Goal: Information Seeking & Learning: Find specific page/section

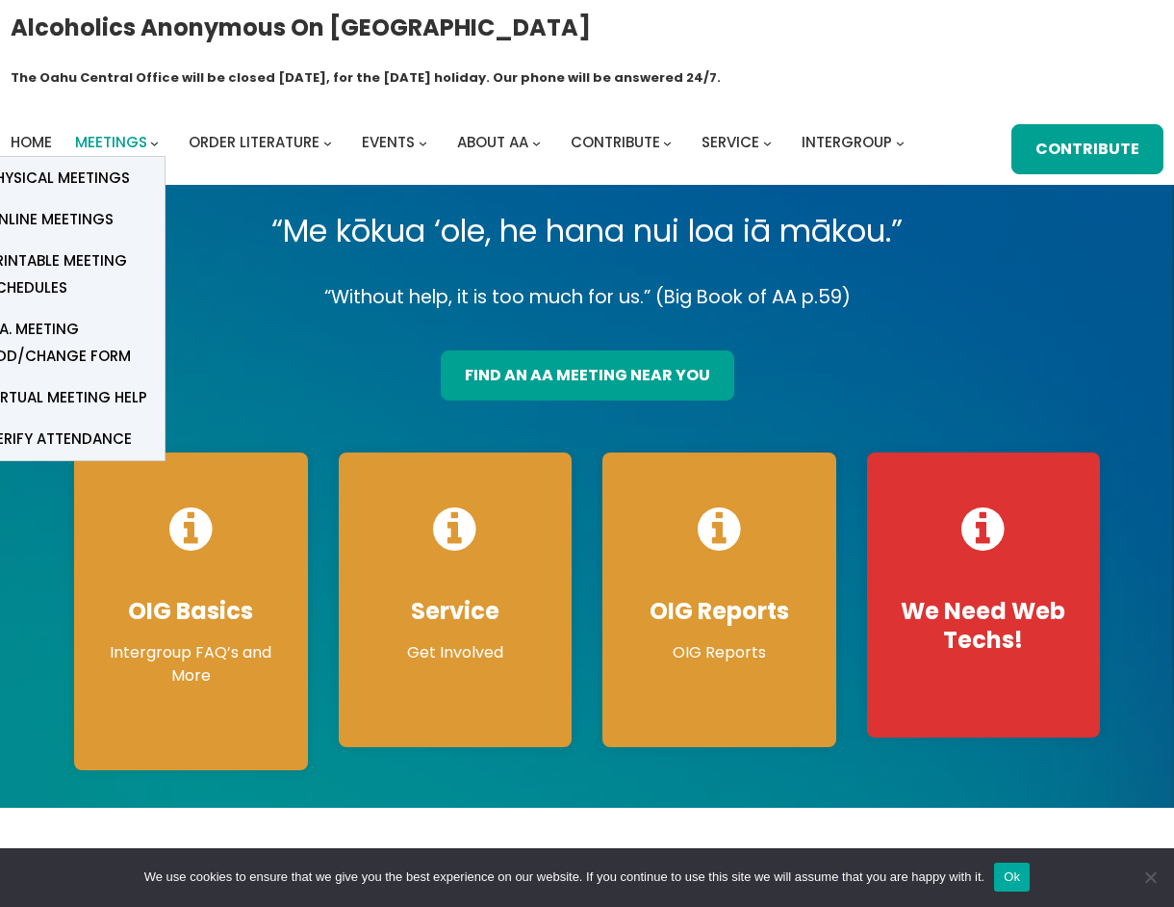
click at [140, 132] on span "Meetings" at bounding box center [111, 142] width 72 height 20
click at [116, 165] on span "Physical Meetings" at bounding box center [58, 178] width 143 height 27
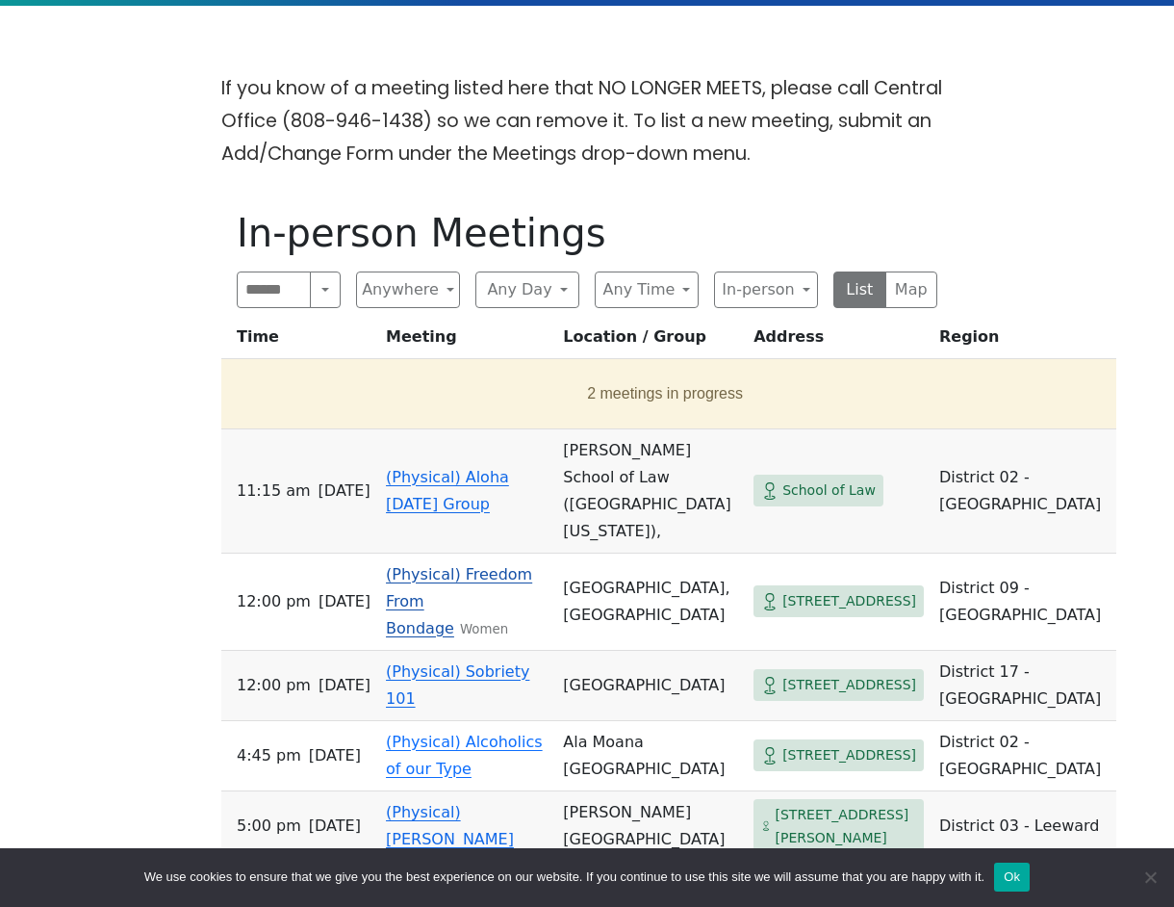
scroll to position [578, 0]
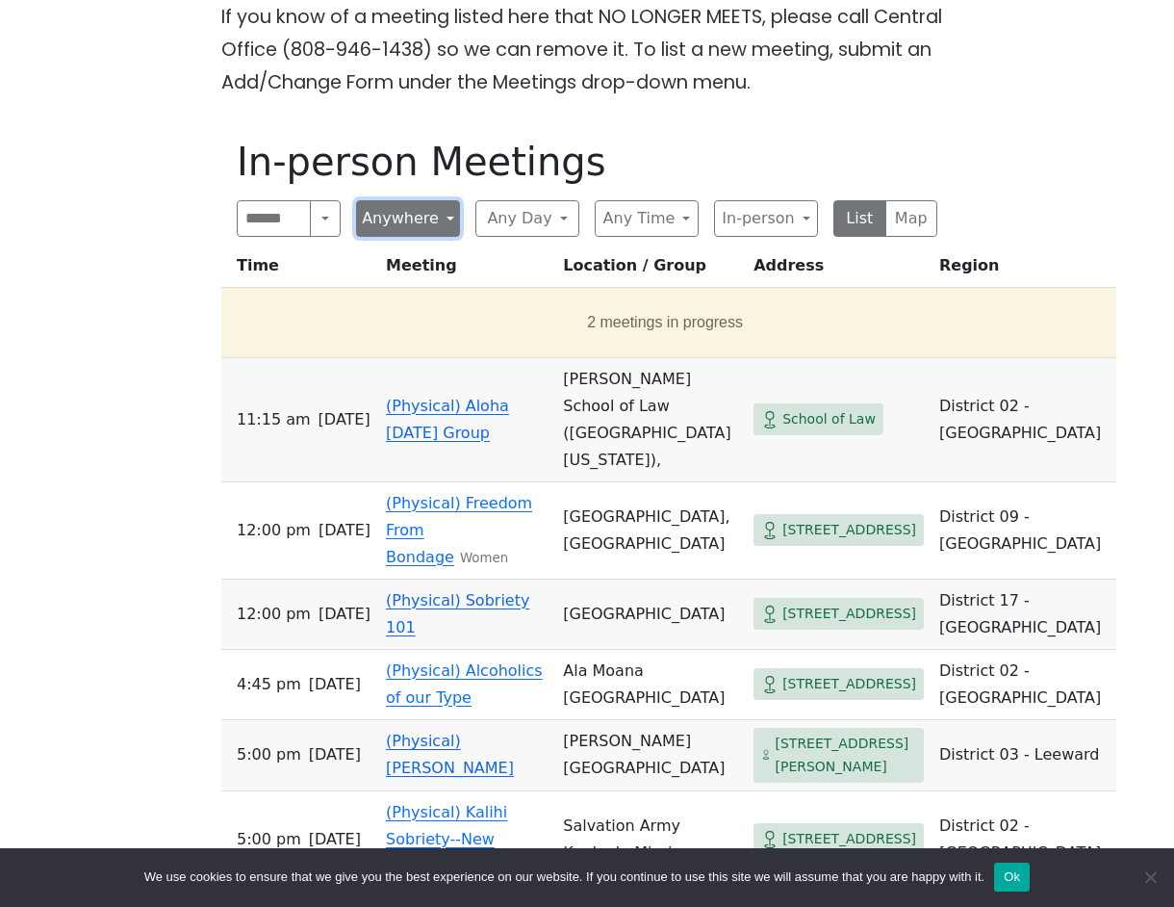
click at [450, 200] on button "Anywhere" at bounding box center [408, 218] width 104 height 37
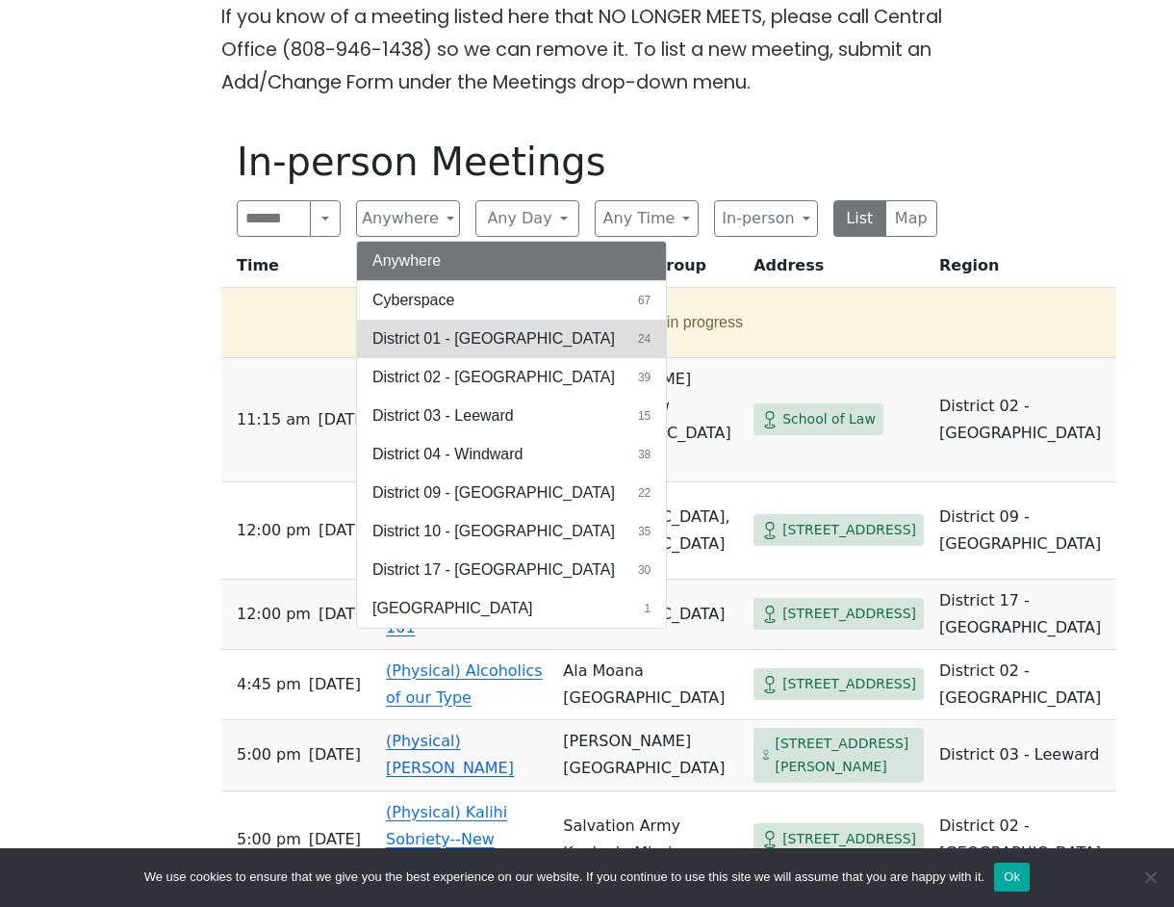
click at [470, 320] on button "District 01 - Diamond Head 24" at bounding box center [511, 339] width 309 height 39
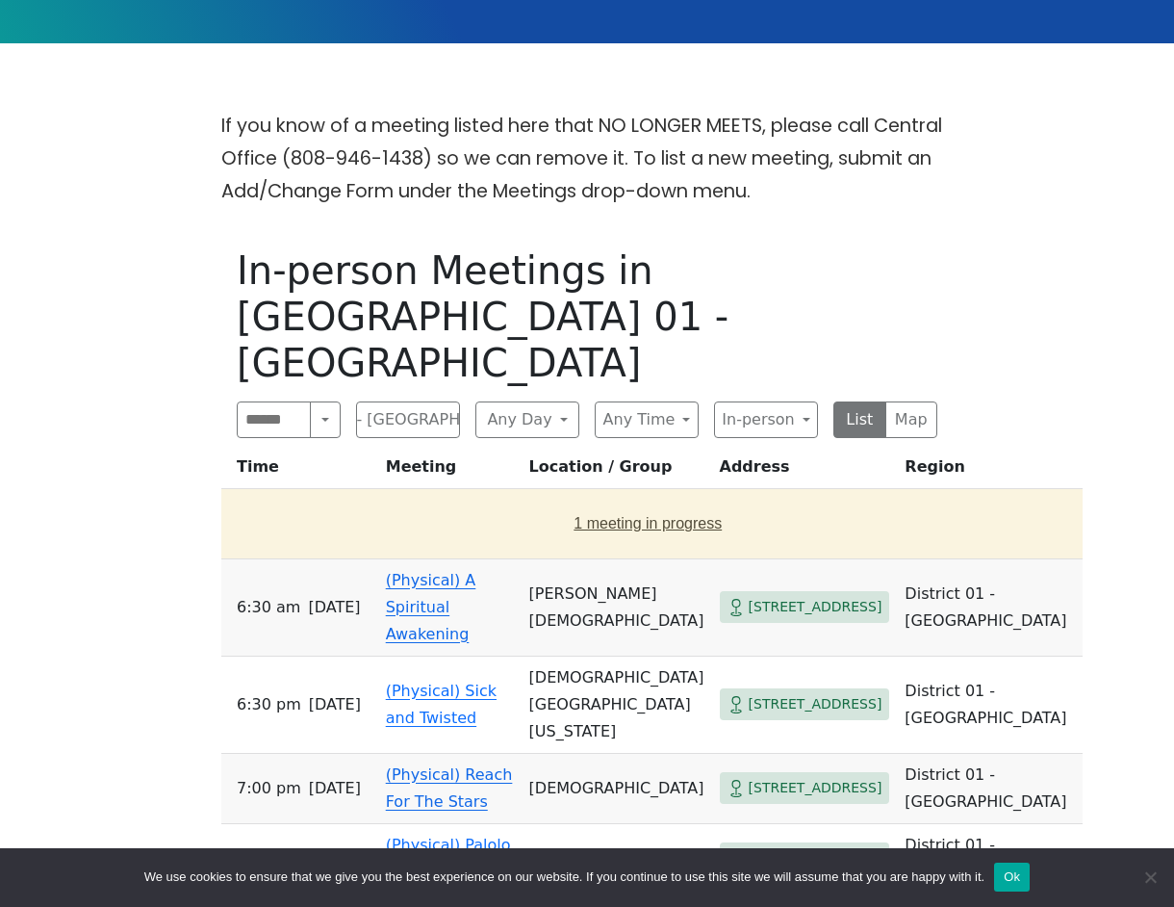
scroll to position [481, 0]
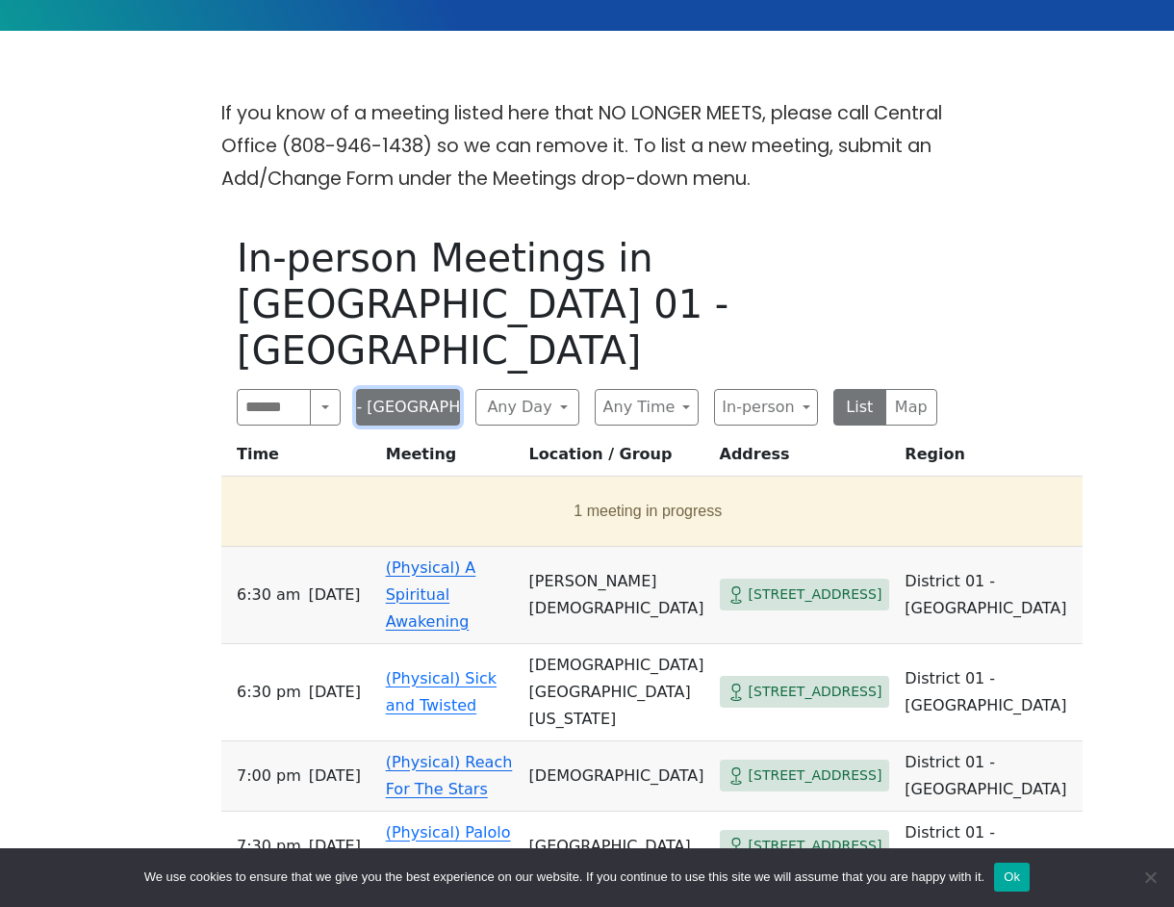
click at [449, 389] on button "District 01 - Diamond Head" at bounding box center [408, 407] width 104 height 37
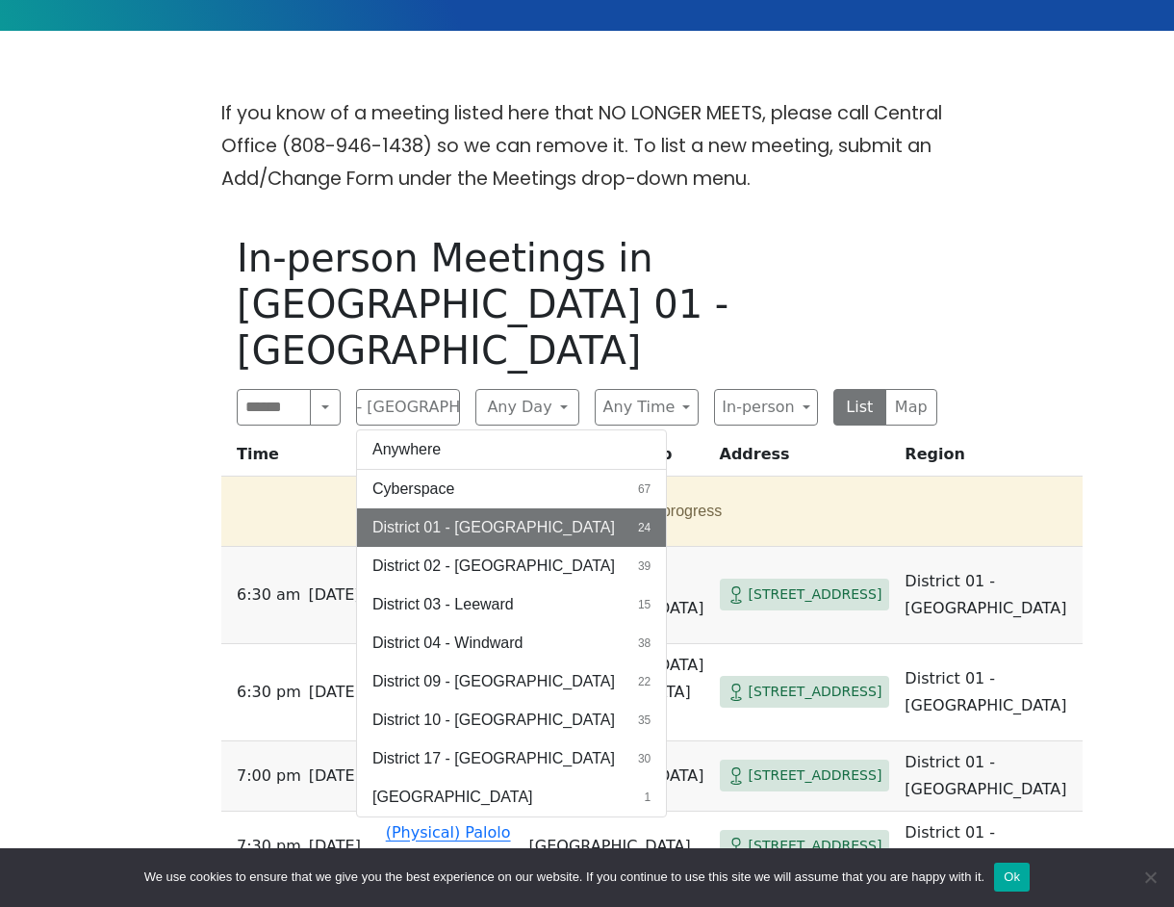
click at [453, 708] on span "District 10 - Waikiki" at bounding box center [493, 719] width 243 height 23
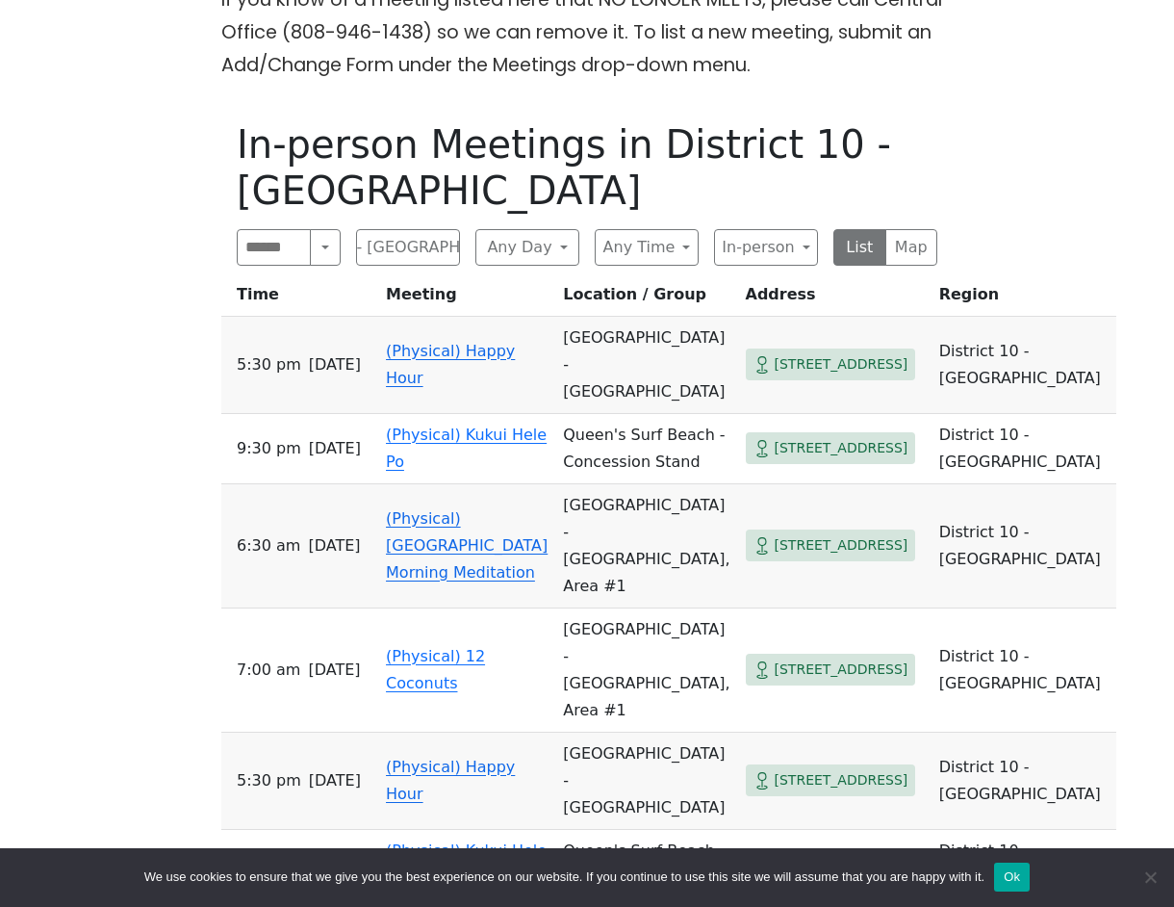
scroll to position [360, 0]
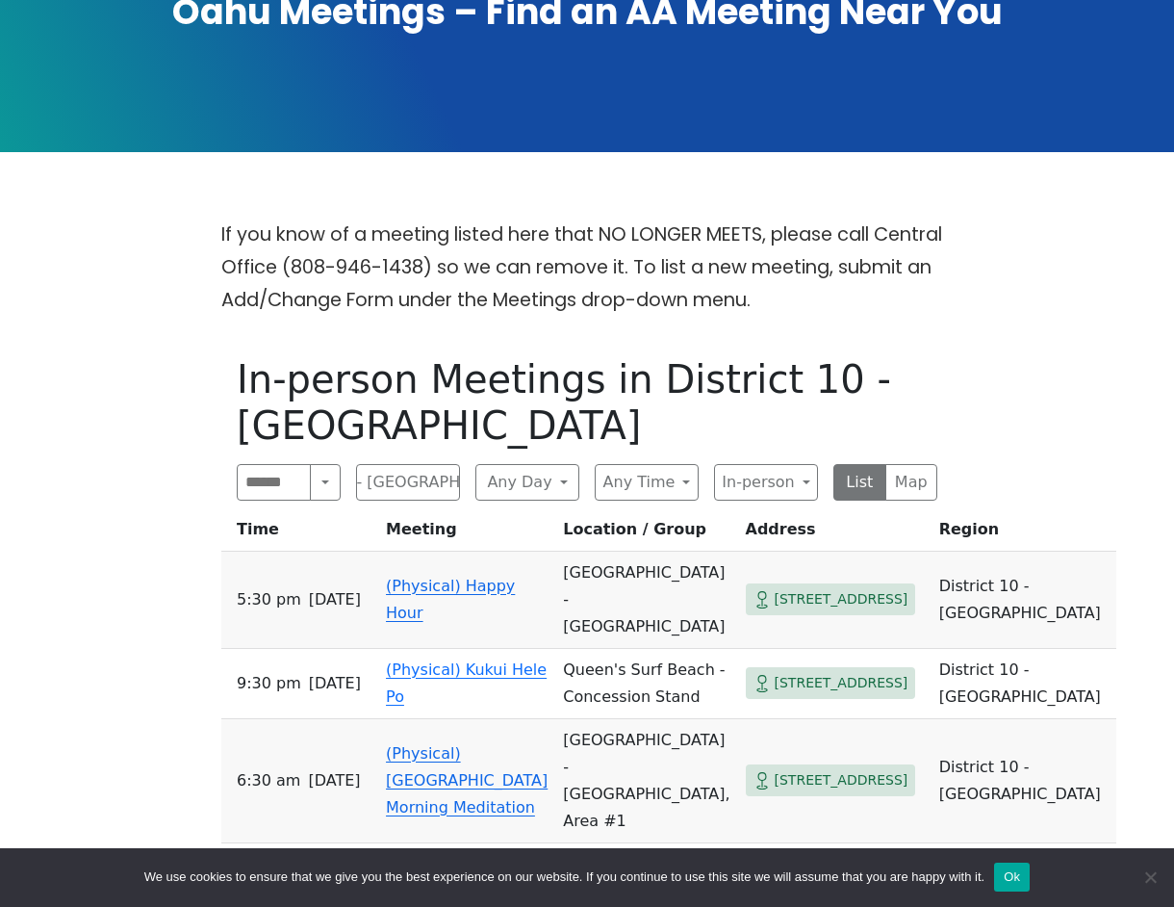
click at [435, 882] on link "(Physical) 12 Coconuts" at bounding box center [435, 904] width 99 height 45
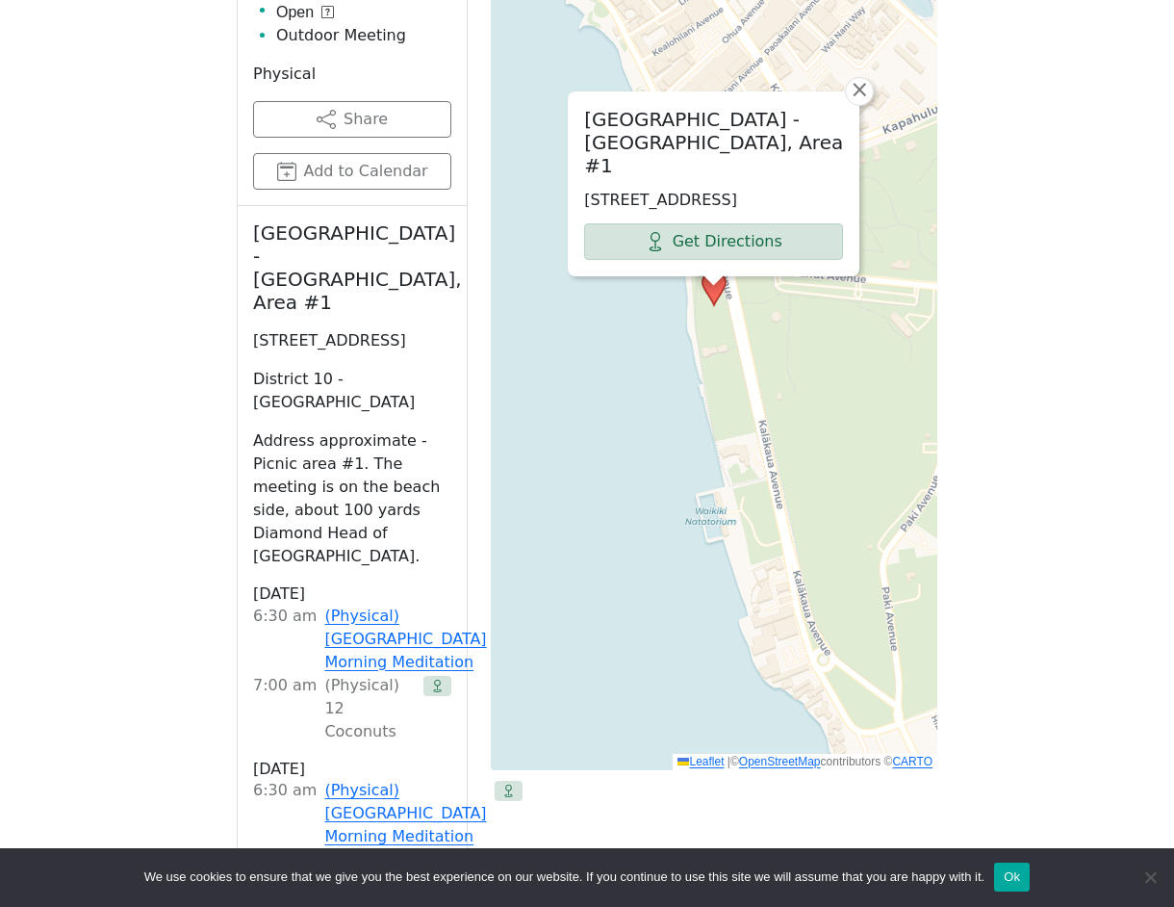
scroll to position [1044, 0]
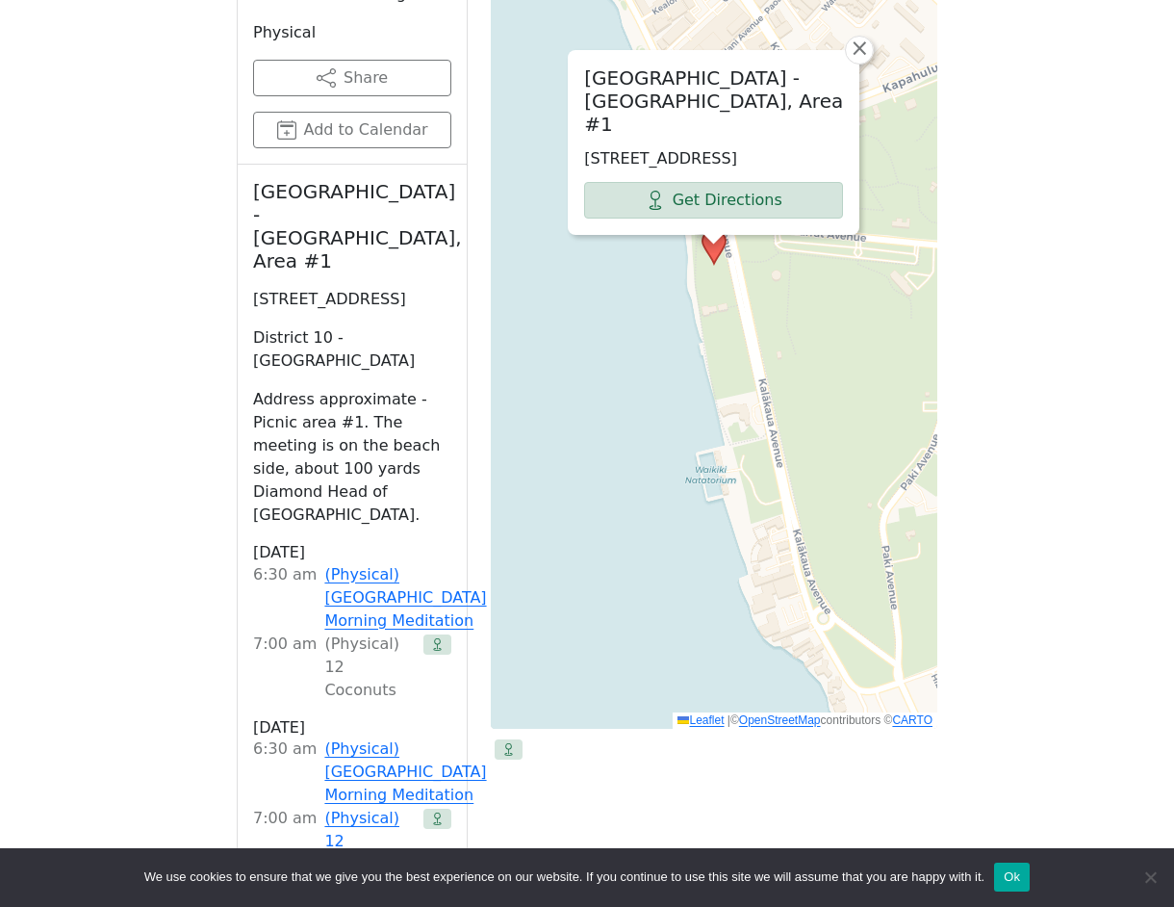
click at [754, 356] on div "Kapiolani Park - Beach Side, Area #1 2679 Kalakaua Ave, Honolulu, HI 96815, USA…" at bounding box center [714, 247] width 447 height 963
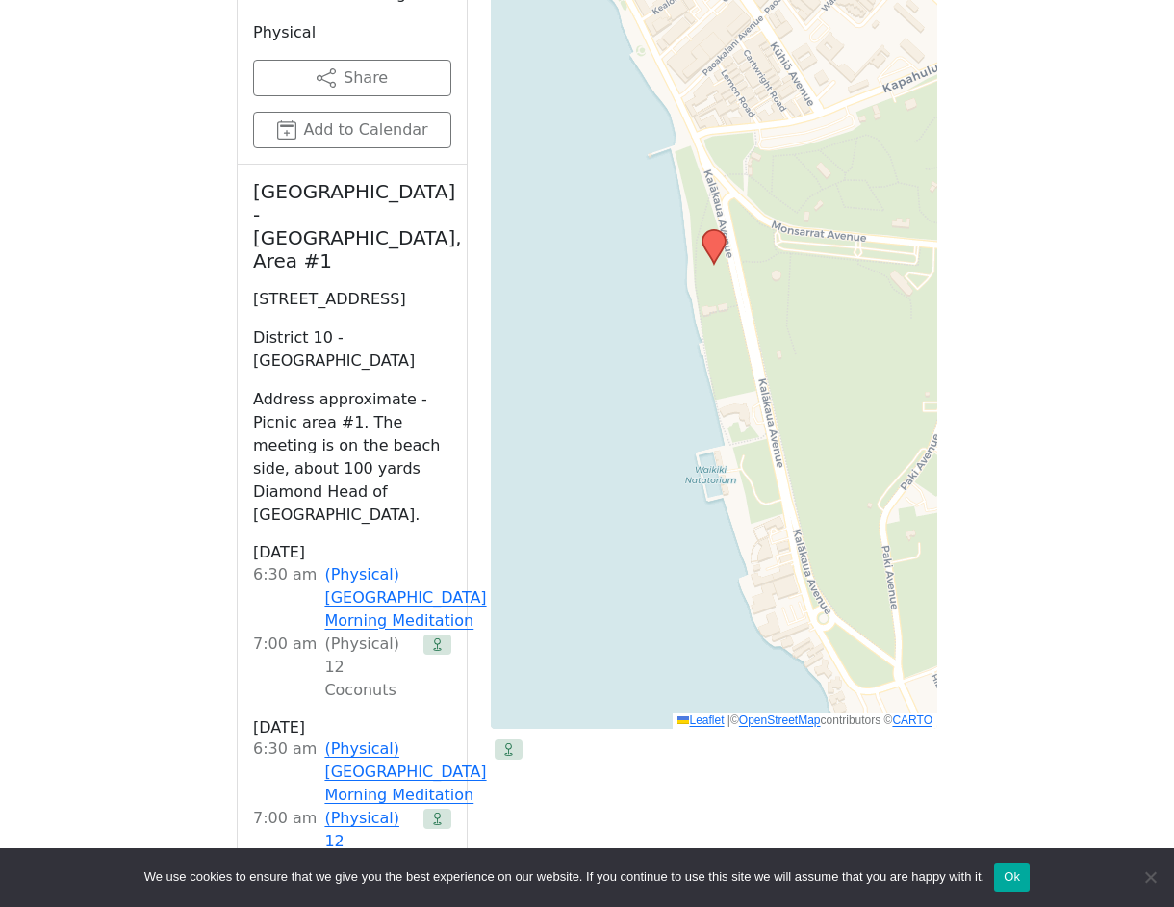
click at [754, 356] on div "Leaflet | © OpenStreetMap contributors © CARTO" at bounding box center [714, 247] width 447 height 963
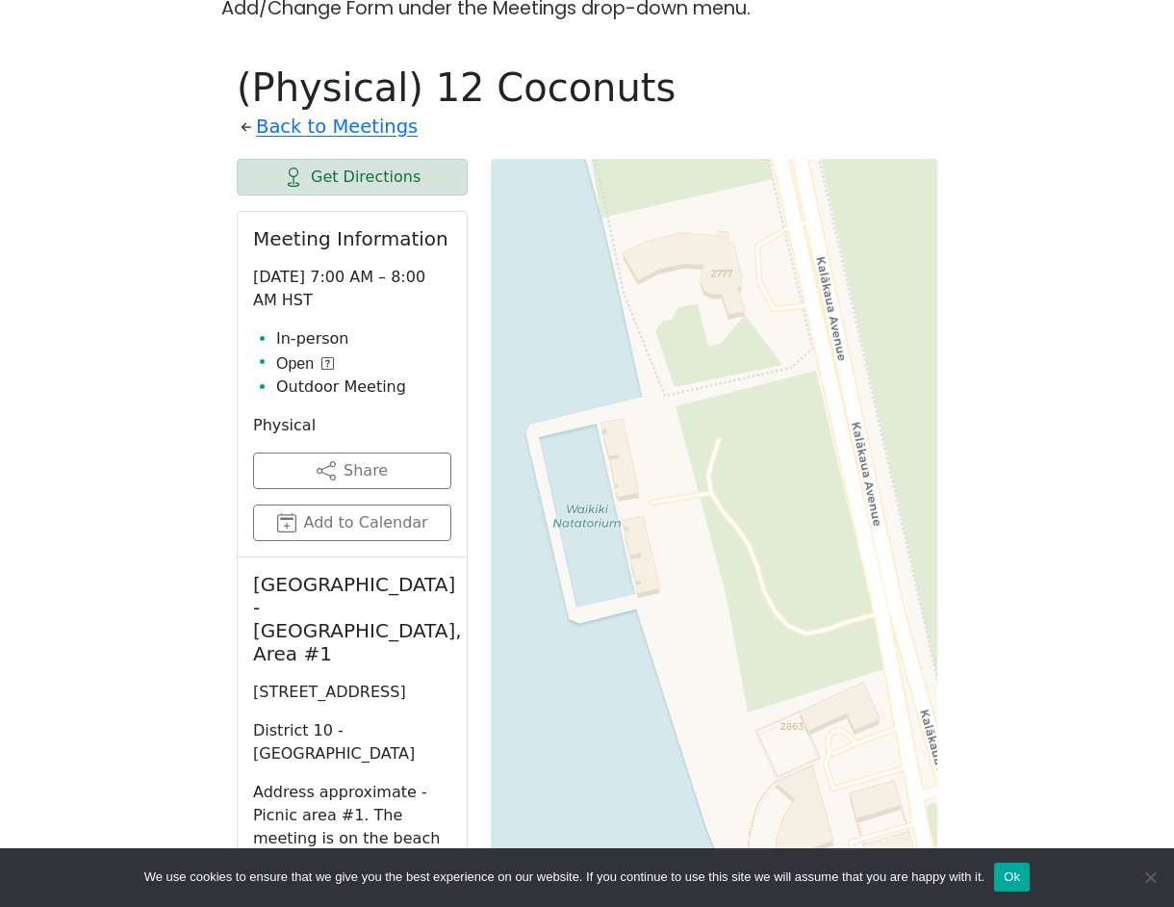
scroll to position [659, 0]
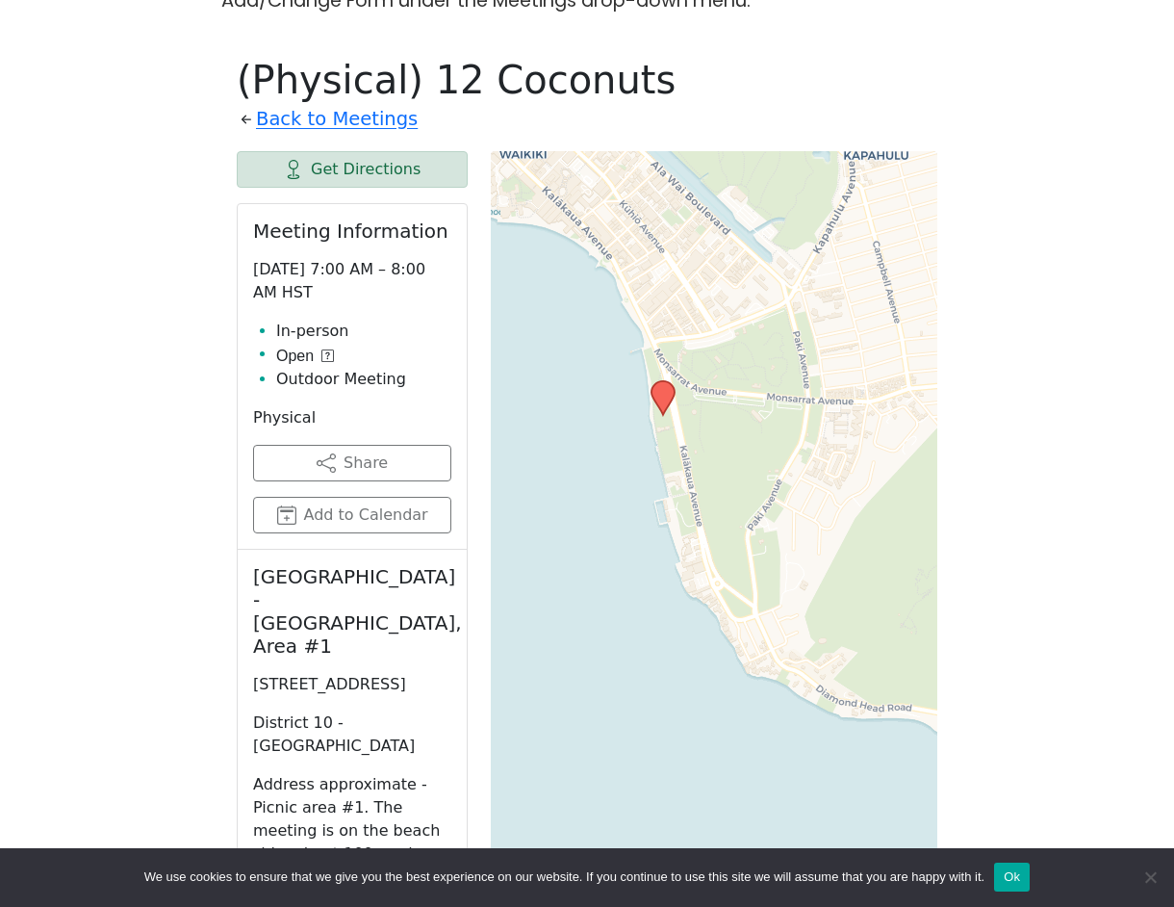
click at [669, 381] on icon at bounding box center [663, 398] width 23 height 34
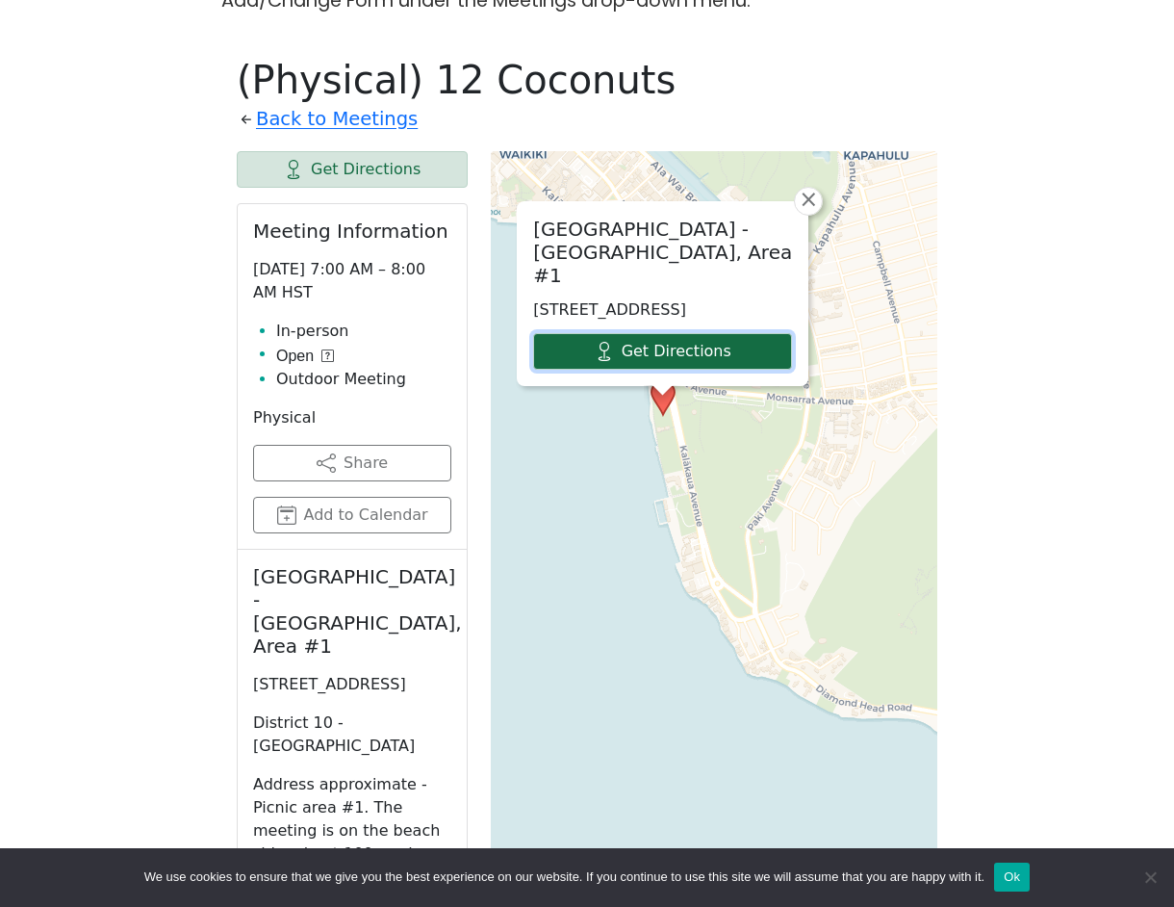
click at [662, 333] on link "Get Directions" at bounding box center [662, 351] width 259 height 37
